Goal: Transaction & Acquisition: Purchase product/service

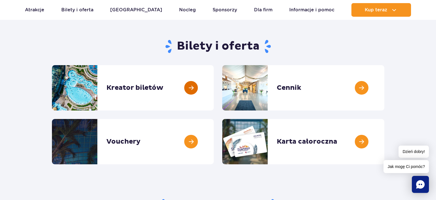
scroll to position [31, 0]
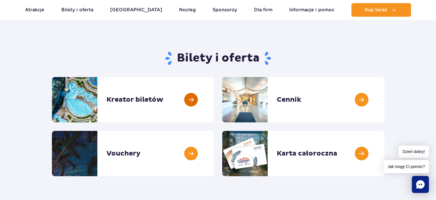
click at [214, 101] on link at bounding box center [214, 99] width 0 height 45
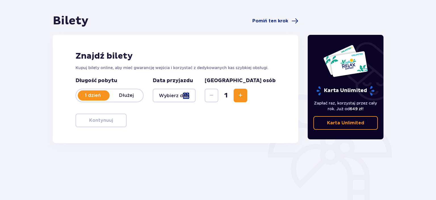
scroll to position [61, 0]
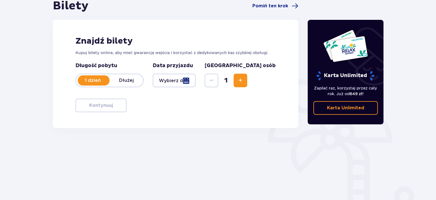
click at [196, 81] on div at bounding box center [174, 81] width 43 height 14
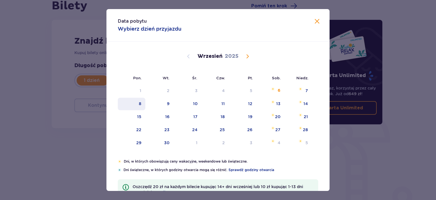
click at [141, 104] on div "8" at bounding box center [140, 104] width 3 height 6
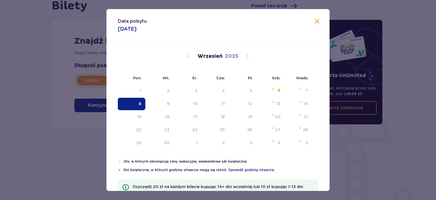
type input "[DATE]"
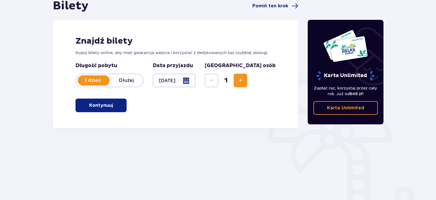
click at [244, 83] on span "Increase" at bounding box center [240, 80] width 7 height 7
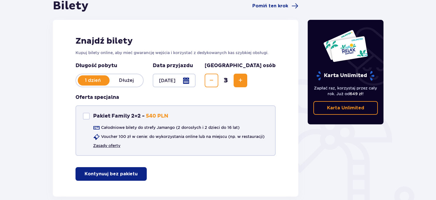
click at [108, 145] on link "Zasady oferty" at bounding box center [106, 146] width 27 height 6
click at [97, 173] on p "Kontynuuj bez pakietu" at bounding box center [111, 174] width 53 height 6
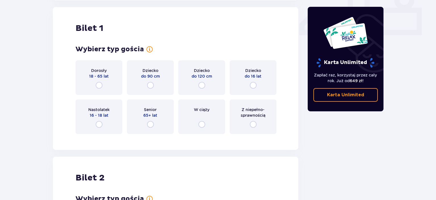
scroll to position [258, 0]
click at [150, 124] on input "radio" at bounding box center [150, 124] width 7 height 7
radio input "true"
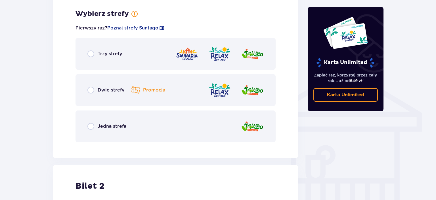
scroll to position [397, 0]
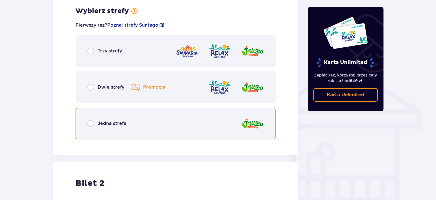
click at [91, 124] on input "radio" at bounding box center [90, 123] width 7 height 7
radio input "true"
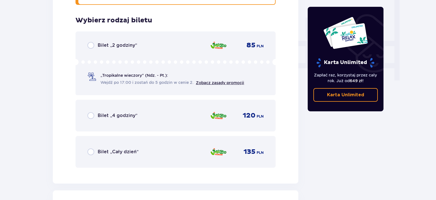
scroll to position [541, 0]
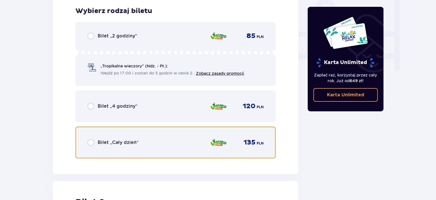
click at [90, 143] on input "radio" at bounding box center [90, 142] width 7 height 7
radio input "true"
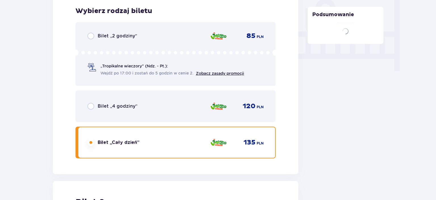
scroll to position [716, 0]
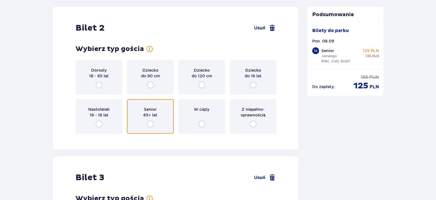
click at [151, 125] on input "radio" at bounding box center [150, 124] width 7 height 7
radio input "true"
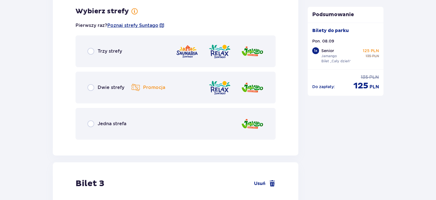
scroll to position [854, 0]
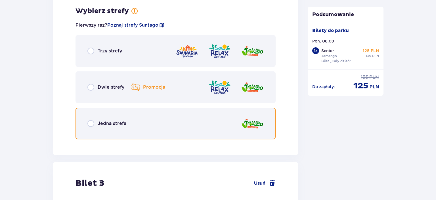
click at [91, 124] on input "radio" at bounding box center [90, 123] width 7 height 7
radio input "true"
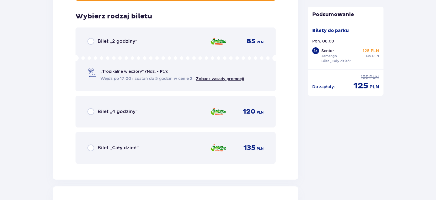
scroll to position [999, 0]
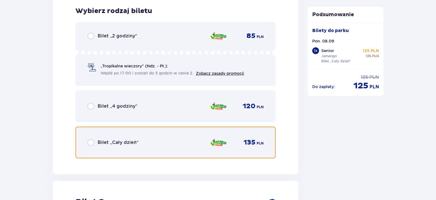
click at [91, 141] on input "radio" at bounding box center [90, 142] width 7 height 7
radio input "true"
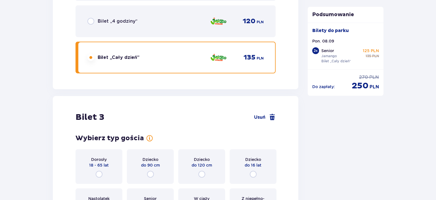
scroll to position [1173, 0]
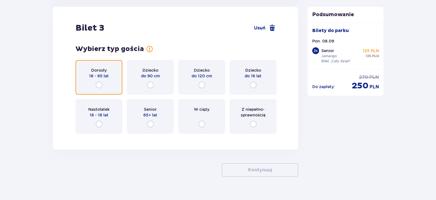
click at [99, 83] on input "radio" at bounding box center [99, 85] width 7 height 7
radio input "true"
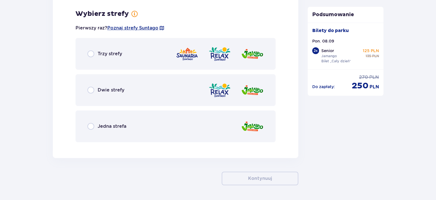
scroll to position [1312, 0]
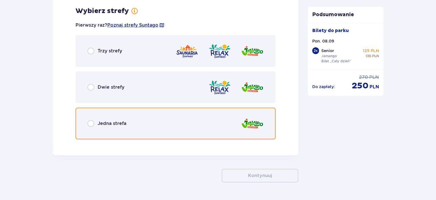
click at [89, 123] on input "radio" at bounding box center [90, 123] width 7 height 7
radio input "true"
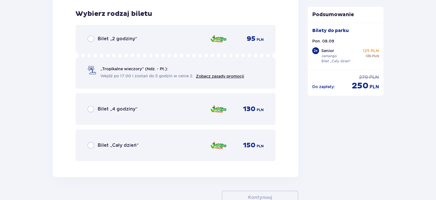
scroll to position [1456, 0]
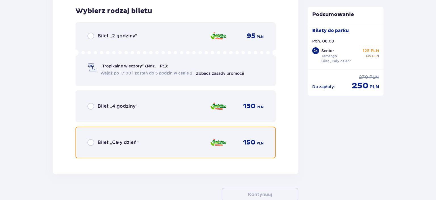
click at [91, 143] on input "radio" at bounding box center [90, 142] width 7 height 7
radio input "true"
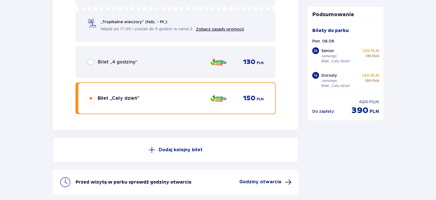
scroll to position [1519, 0]
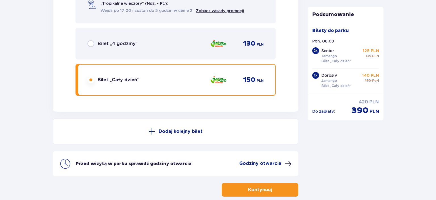
click at [151, 130] on span at bounding box center [151, 131] width 7 height 7
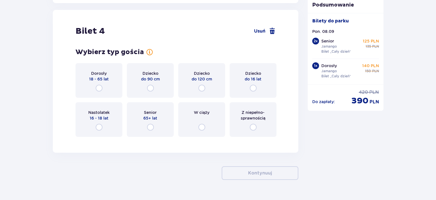
scroll to position [1631, 0]
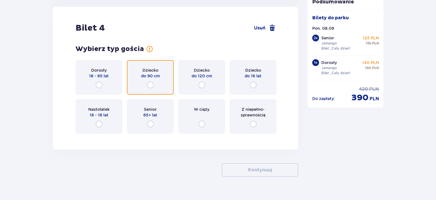
click at [150, 84] on input "radio" at bounding box center [150, 85] width 7 height 7
radio input "true"
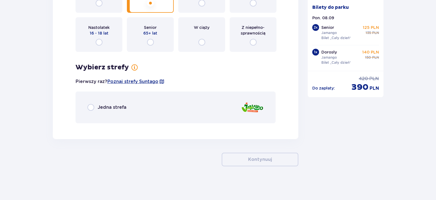
scroll to position [1713, 0]
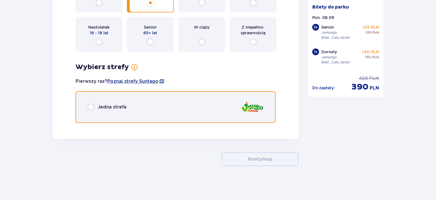
click at [93, 106] on input "radio" at bounding box center [90, 107] width 7 height 7
radio input "true"
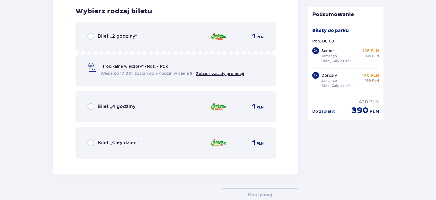
scroll to position [1841, 0]
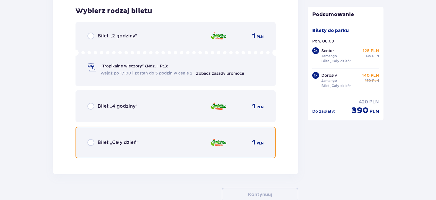
click at [93, 141] on input "radio" at bounding box center [90, 142] width 7 height 7
radio input "true"
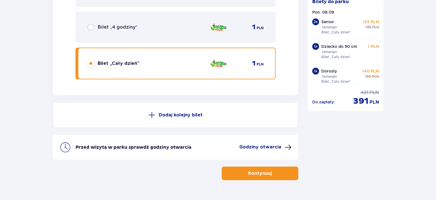
scroll to position [1934, 0]
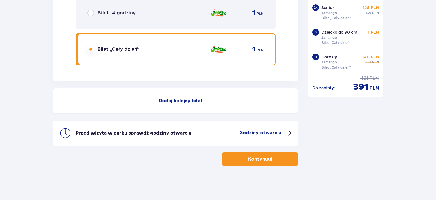
click at [151, 101] on span at bounding box center [151, 101] width 7 height 7
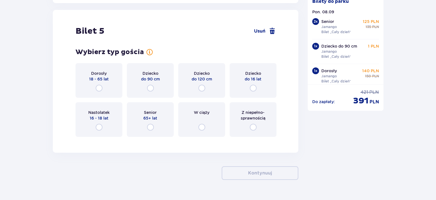
scroll to position [2015, 0]
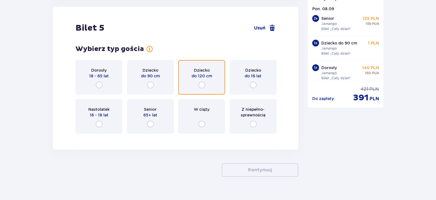
click at [201, 85] on input "radio" at bounding box center [201, 85] width 7 height 7
radio input "true"
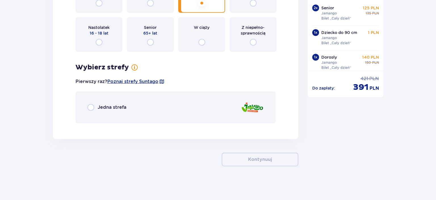
scroll to position [2098, 0]
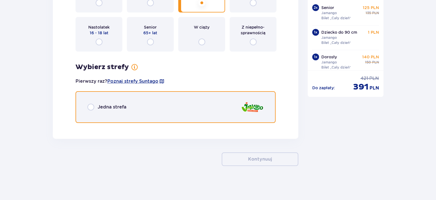
click at [88, 106] on input "radio" at bounding box center [90, 107] width 7 height 7
radio input "true"
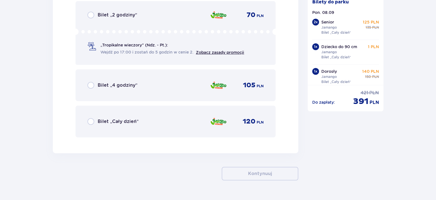
scroll to position [2261, 0]
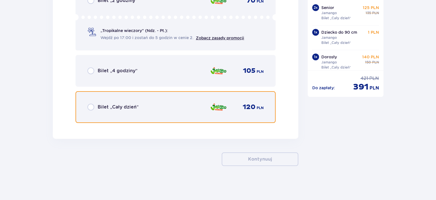
click at [90, 107] on input "radio" at bounding box center [90, 107] width 7 height 7
radio input "true"
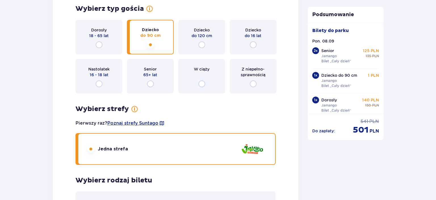
scroll to position [1614, 0]
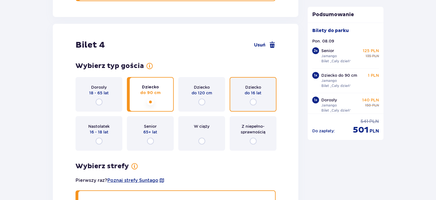
click at [253, 101] on input "radio" at bounding box center [253, 102] width 7 height 7
radio input "true"
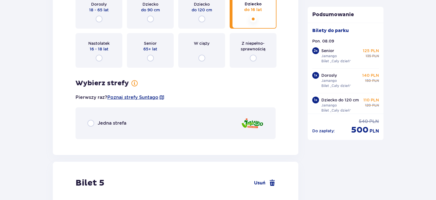
scroll to position [1699, 0]
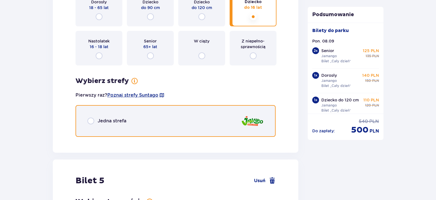
click at [91, 120] on input "radio" at bounding box center [90, 121] width 7 height 7
radio input "true"
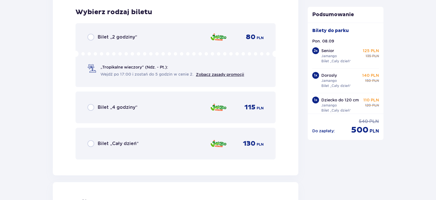
scroll to position [1840, 0]
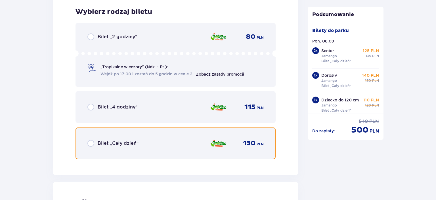
click at [93, 143] on input "radio" at bounding box center [90, 143] width 7 height 7
radio input "true"
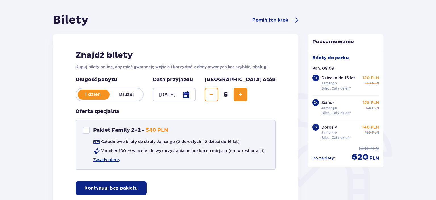
scroll to position [0, 0]
